Goal: Task Accomplishment & Management: Complete application form

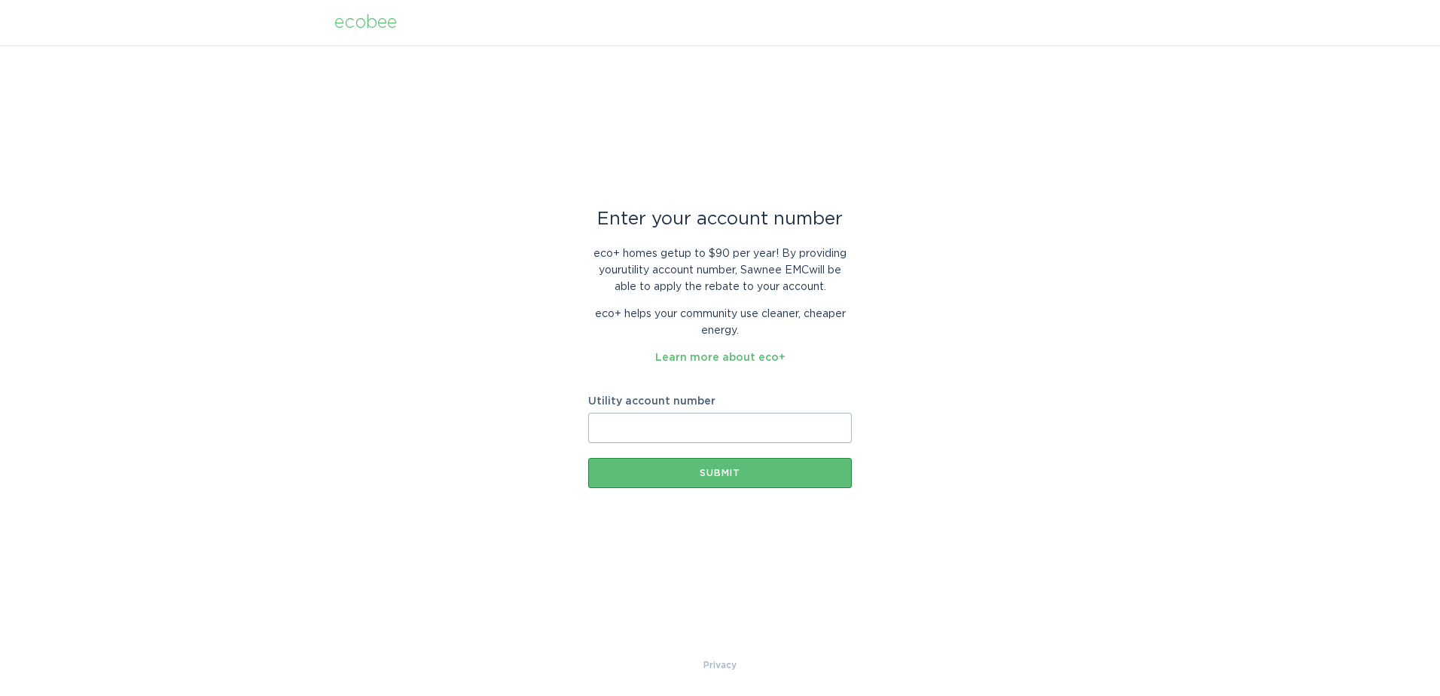
click at [643, 426] on input "Utility account number" at bounding box center [720, 428] width 264 height 30
type input "40039861001"
click at [745, 478] on button "Submit" at bounding box center [720, 473] width 264 height 30
